Goal: Check status: Check status

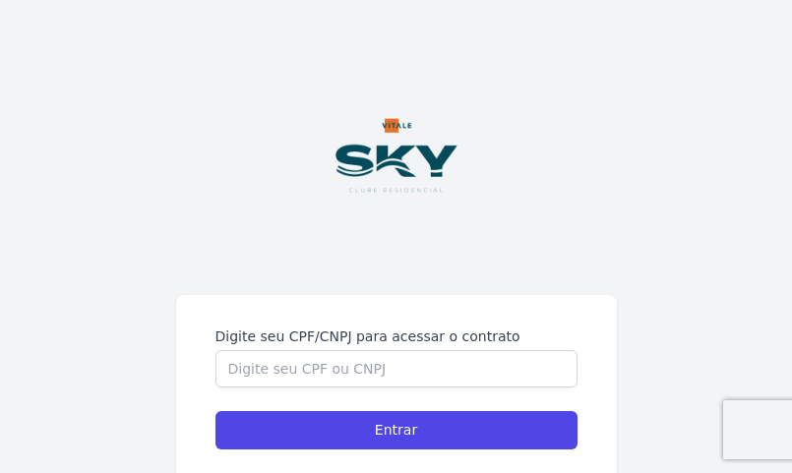
click at [323, 397] on form "Digite seu CPF/CNPJ para acessar o contrato Entrar" at bounding box center [396, 388] width 362 height 123
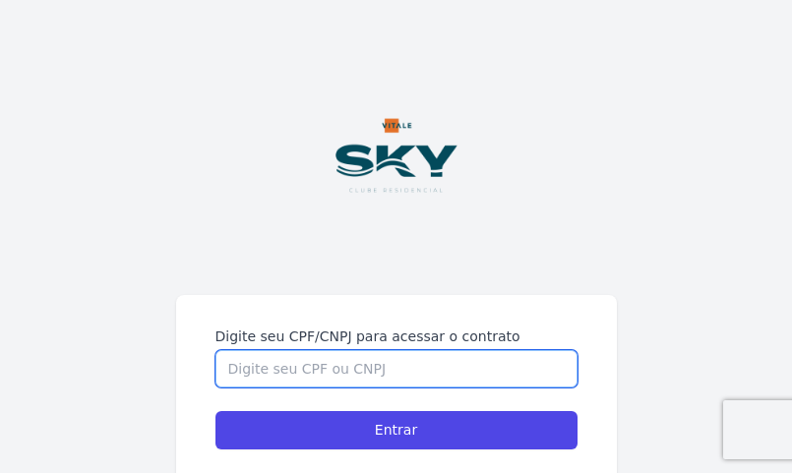
click at [323, 383] on input "Digite seu CPF/CNPJ para acessar o contrato" at bounding box center [396, 368] width 362 height 37
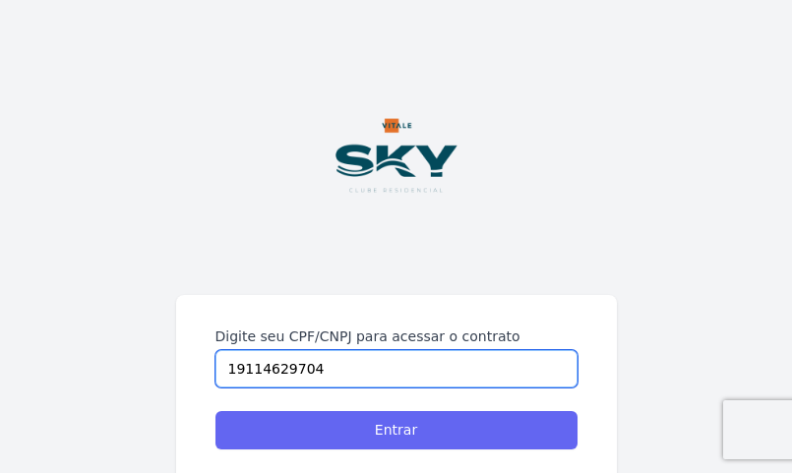
type input "19114629704"
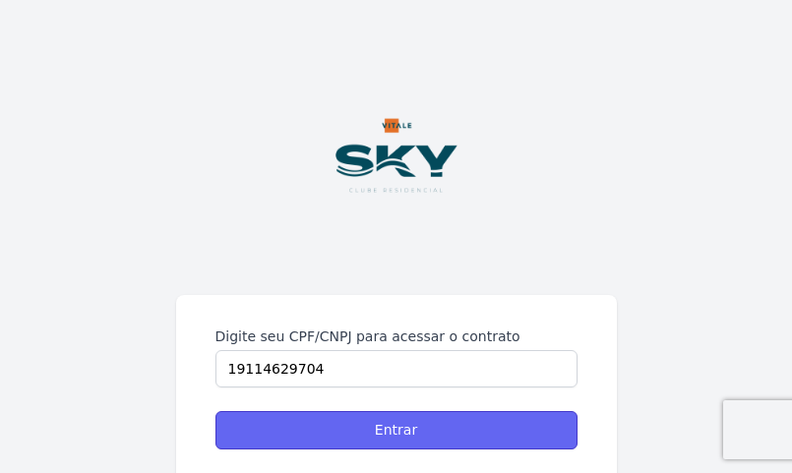
click at [384, 413] on input "Entrar" at bounding box center [396, 430] width 362 height 38
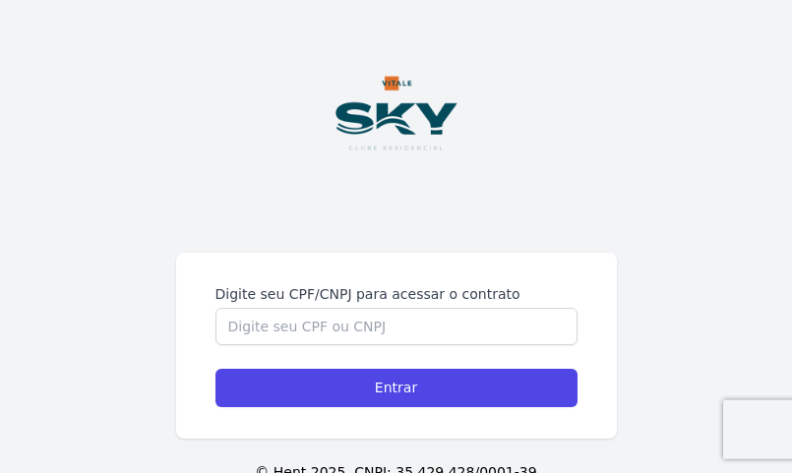
scroll to position [125, 0]
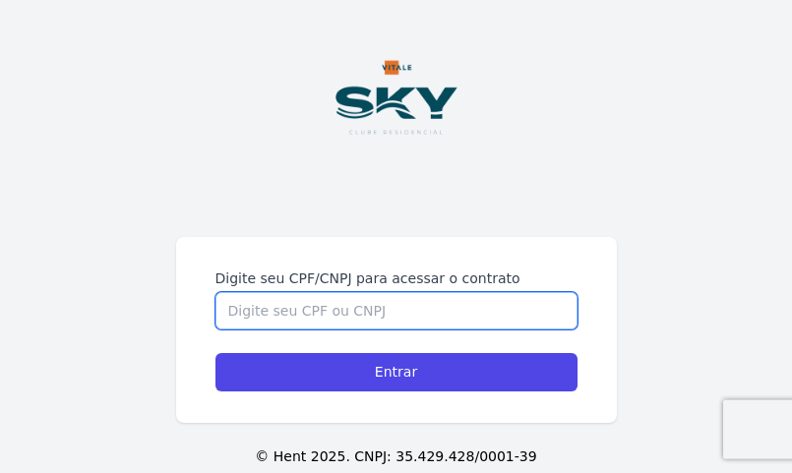
click at [341, 300] on input "Digite seu CPF/CNPJ para acessar o contrato" at bounding box center [396, 310] width 362 height 37
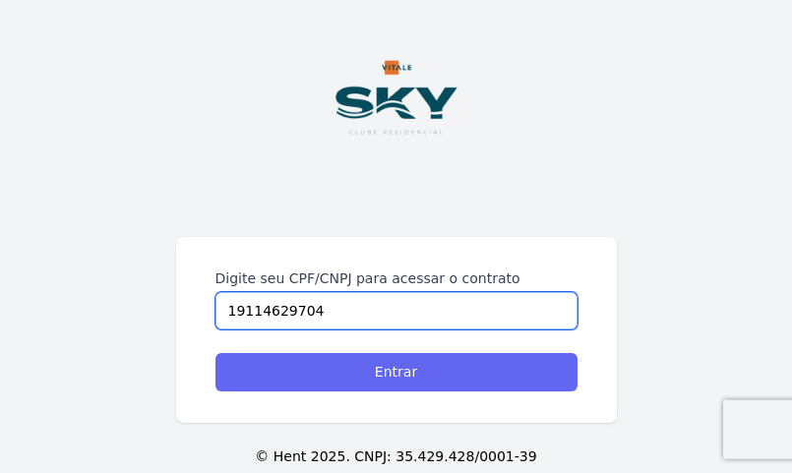
type input "19114629704"
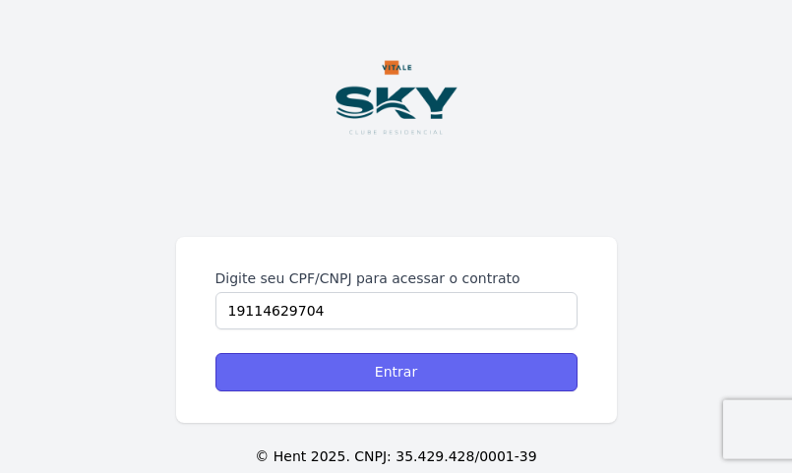
click at [427, 369] on input "Entrar" at bounding box center [396, 372] width 362 height 38
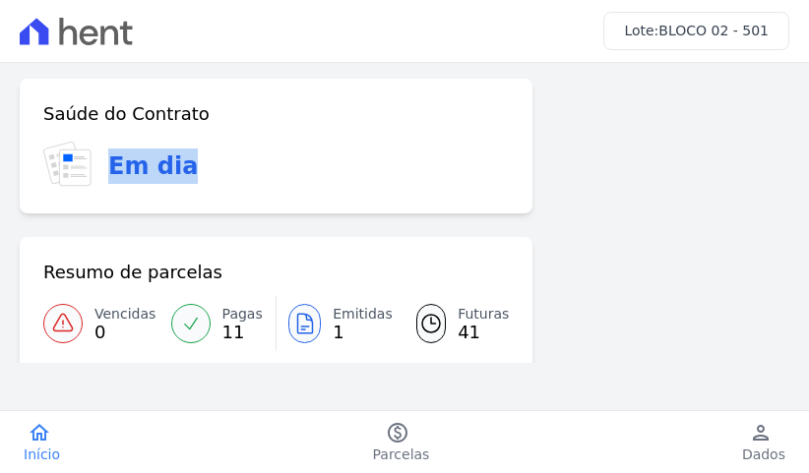
drag, startPoint x: 802, startPoint y: 196, endPoint x: 805, endPoint y: 148, distance: 48.3
click at [805, 148] on div "Lote: BLOCO 02 - 501 Login realizado com sucesso! Confirme os seus contatos Ema…" at bounding box center [404, 236] width 809 height 473
click at [727, 175] on div "Saúde do Contrato Em dia Resumo de parcelas Vencidas 0 Pagas 11 Emitidas 1 Futu…" at bounding box center [404, 383] width 769 height 609
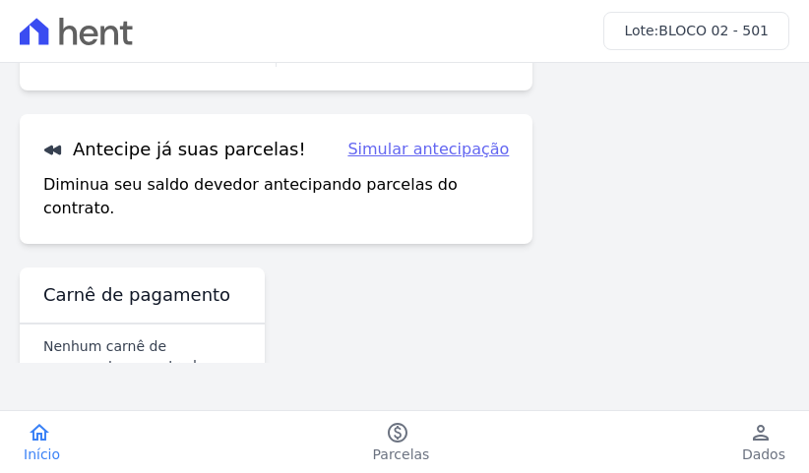
scroll to position [317, 0]
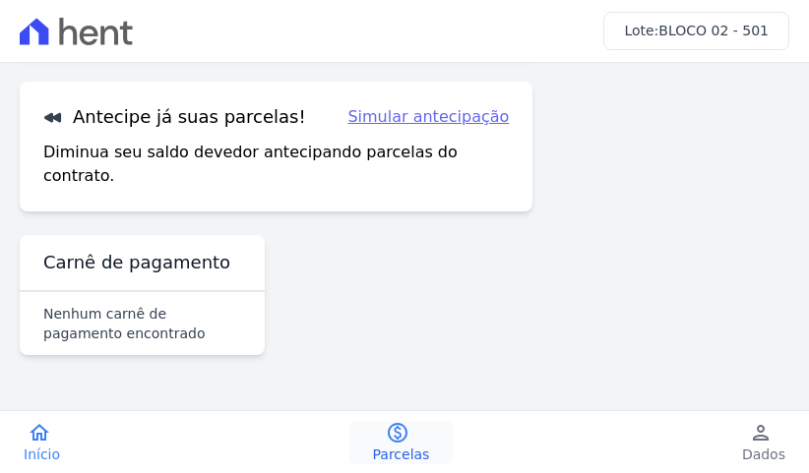
click at [406, 444] on icon "paid" at bounding box center [398, 433] width 24 height 24
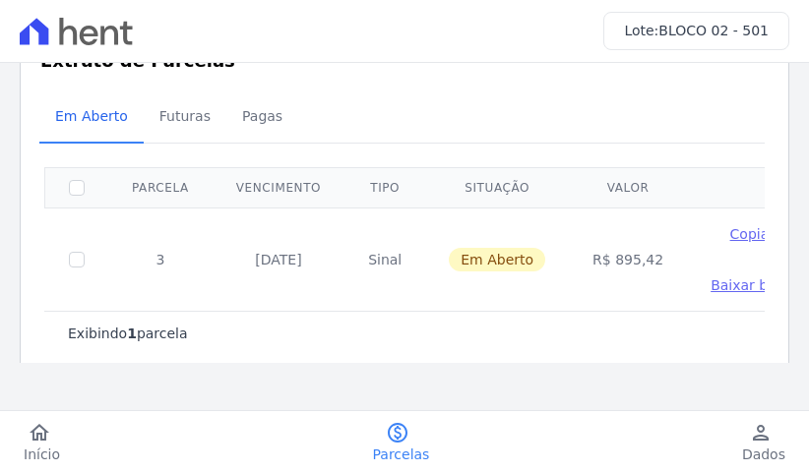
scroll to position [81, 0]
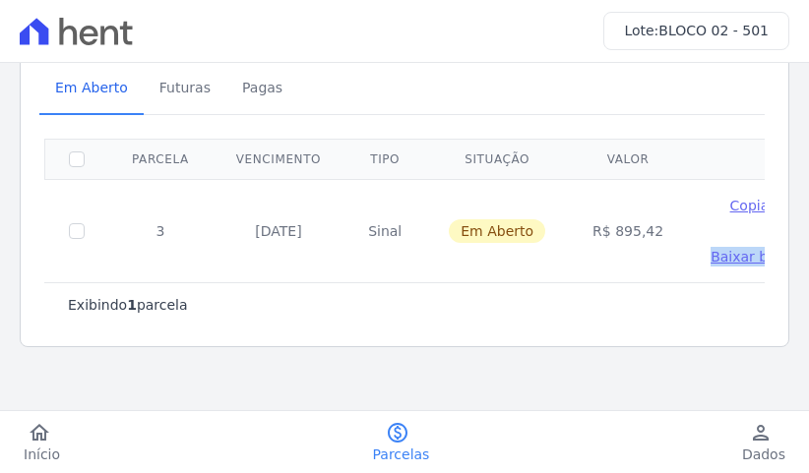
drag, startPoint x: 438, startPoint y: 275, endPoint x: 841, endPoint y: 298, distance: 404.1
click at [765, 298] on div "Exibindo 1 parcela Parcela Vencimento Tipo Situação Valor 3 20/10/2025 Sinal Em…" at bounding box center [404, 233] width 720 height 188
click at [678, 317] on div "Exibindo 1 parcela" at bounding box center [404, 304] width 720 height 44
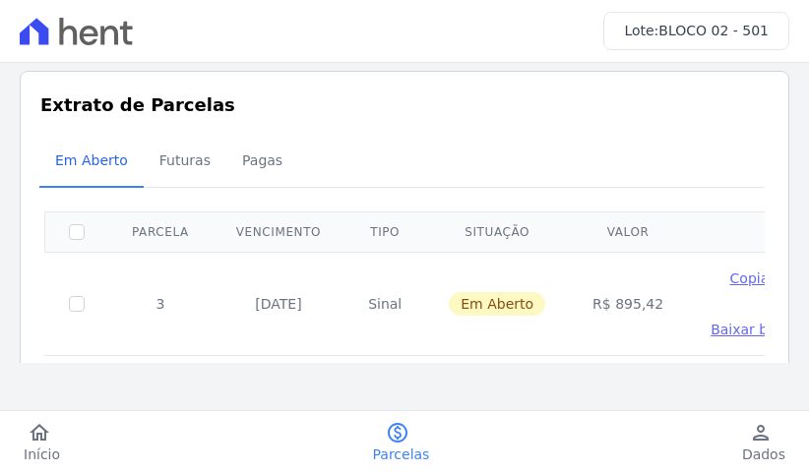
scroll to position [10, 0]
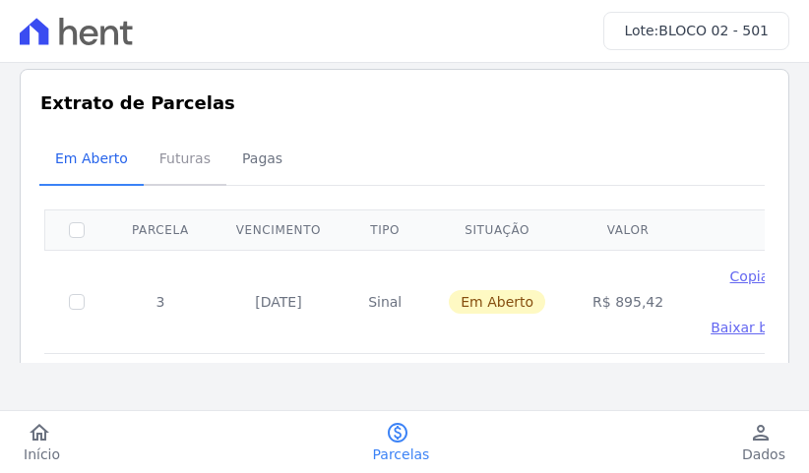
drag, startPoint x: 181, startPoint y: 161, endPoint x: 198, endPoint y: 166, distance: 17.4
click at [185, 161] on span "Futuras" at bounding box center [185, 158] width 75 height 39
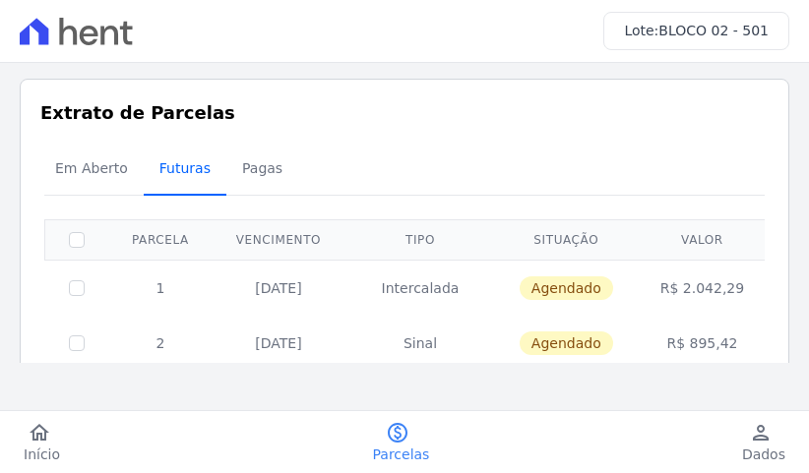
click at [186, 176] on span "Futuras" at bounding box center [185, 168] width 75 height 39
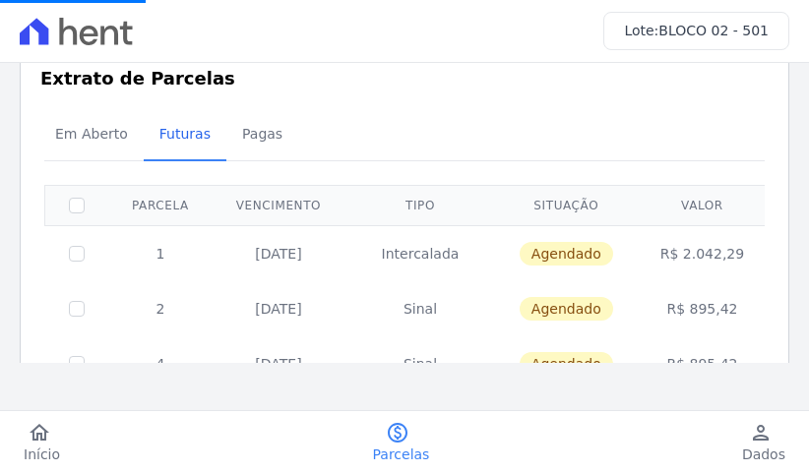
scroll to position [109, 0]
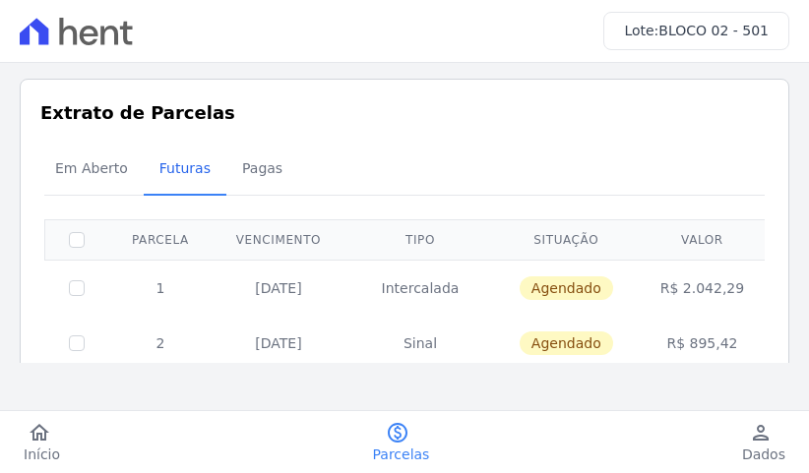
drag, startPoint x: 799, startPoint y: 109, endPoint x: 801, endPoint y: 140, distance: 30.6
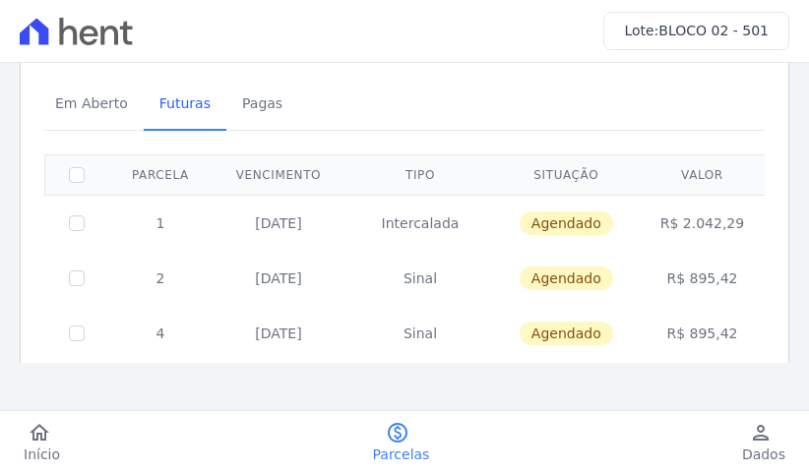
scroll to position [0, 0]
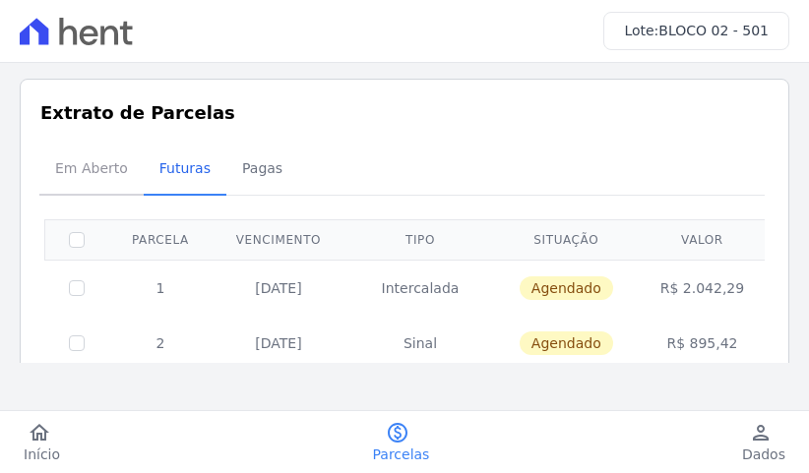
click at [60, 169] on span "Em Aberto" at bounding box center [91, 168] width 96 height 39
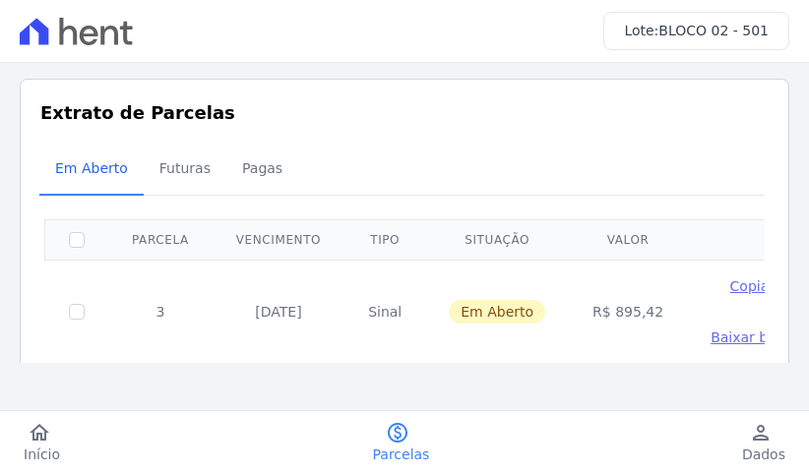
click at [131, 31] on icon at bounding box center [76, 32] width 113 height 28
click at [114, 33] on icon at bounding box center [109, 35] width 18 height 19
click at [50, 430] on link "home Início" at bounding box center [42, 442] width 84 height 43
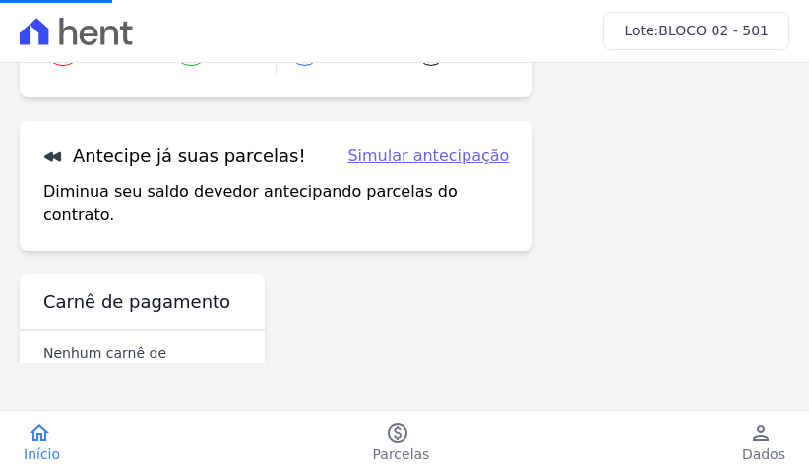
scroll to position [317, 0]
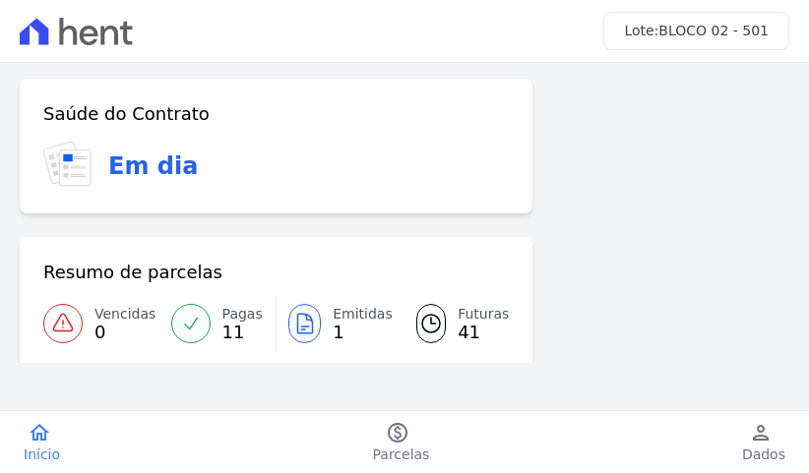
drag, startPoint x: 799, startPoint y: 91, endPoint x: 830, endPoint y: 327, distance: 238.2
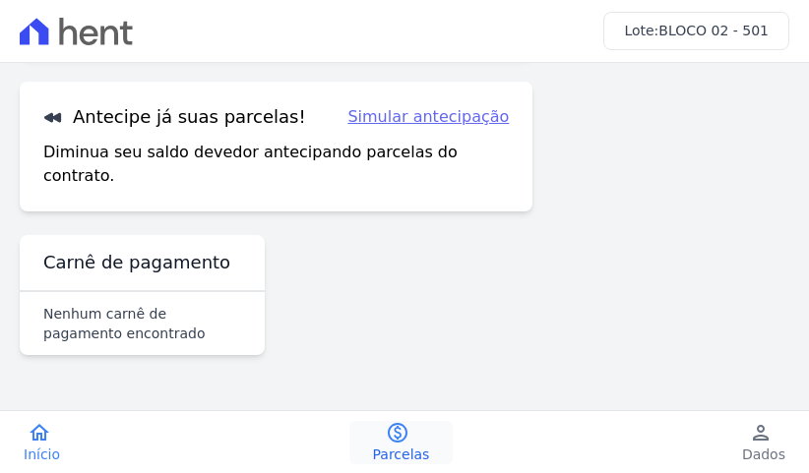
click at [429, 434] on link "paid Parcelas" at bounding box center [401, 442] width 104 height 43
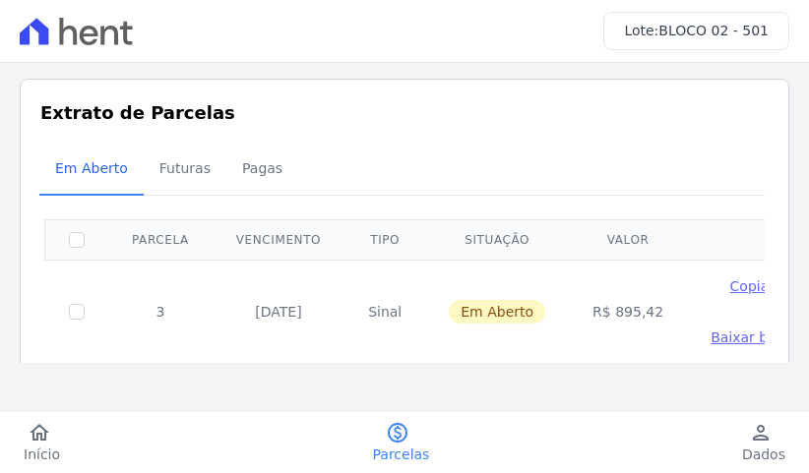
click at [776, 152] on div "Listagem de parcelas Baixar PDF Extrato de Parcelas Em Aberto Futuras Pagas 0 s…" at bounding box center [404, 253] width 809 height 381
click at [113, 41] on icon at bounding box center [76, 32] width 113 height 28
click at [58, 457] on link "home Início" at bounding box center [42, 442] width 84 height 43
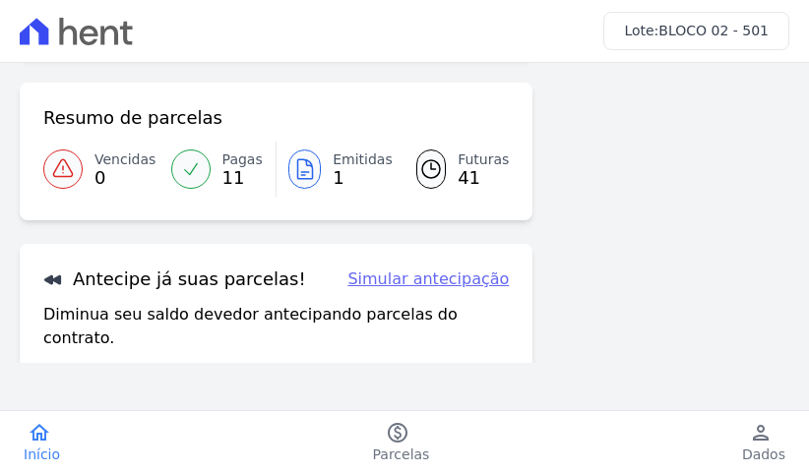
scroll to position [171, 0]
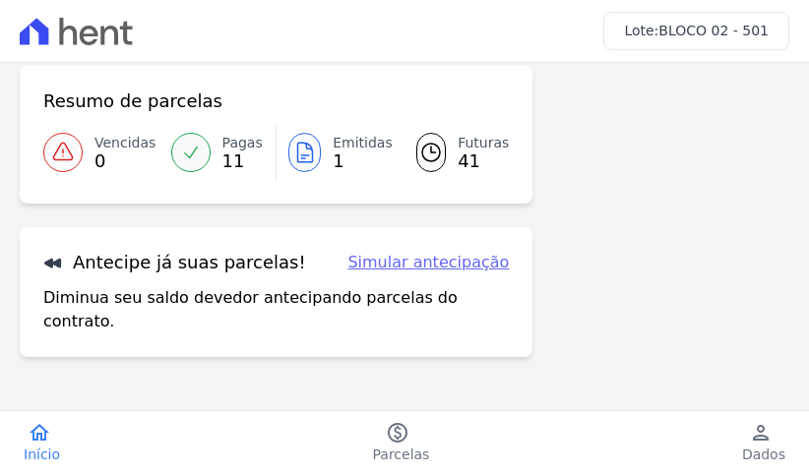
drag, startPoint x: 667, startPoint y: 272, endPoint x: 733, endPoint y: 272, distance: 65.9
click at [670, 272] on div "Saúde do Contrato Em dia Resumo de parcelas Vencidas 0 Pagas 11 Emitidas 1 Futu…" at bounding box center [404, 212] width 769 height 609
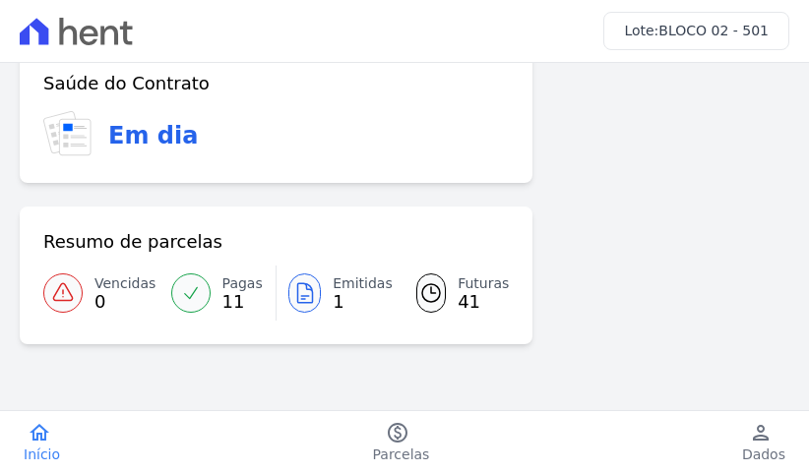
scroll to position [0, 0]
